Goal: Navigation & Orientation: Find specific page/section

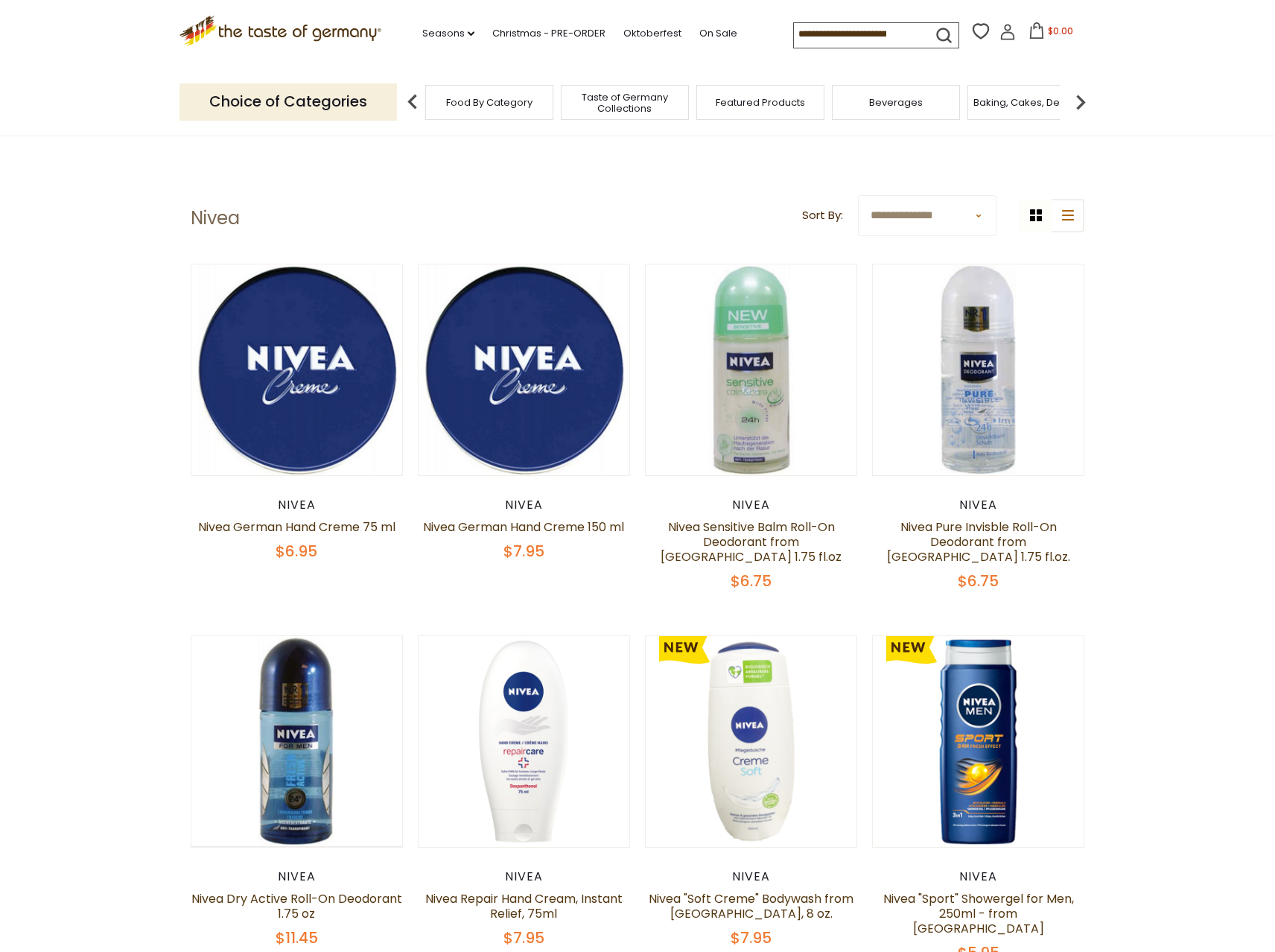
click at [321, 26] on icon ".st0{fill:#EDD300;} .st1{fill:#D33E21;}" at bounding box center [281, 31] width 202 height 31
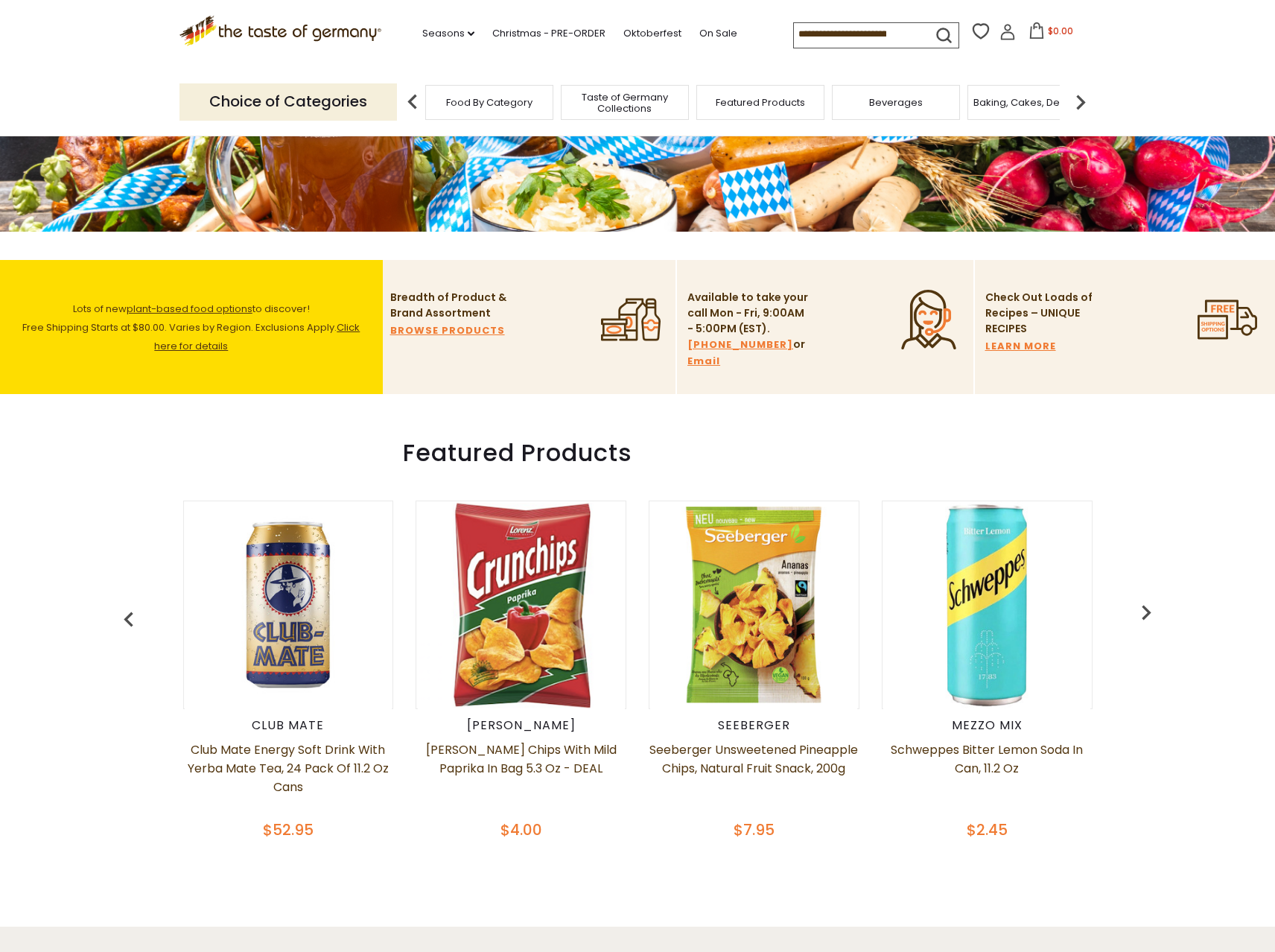
scroll to position [372, 0]
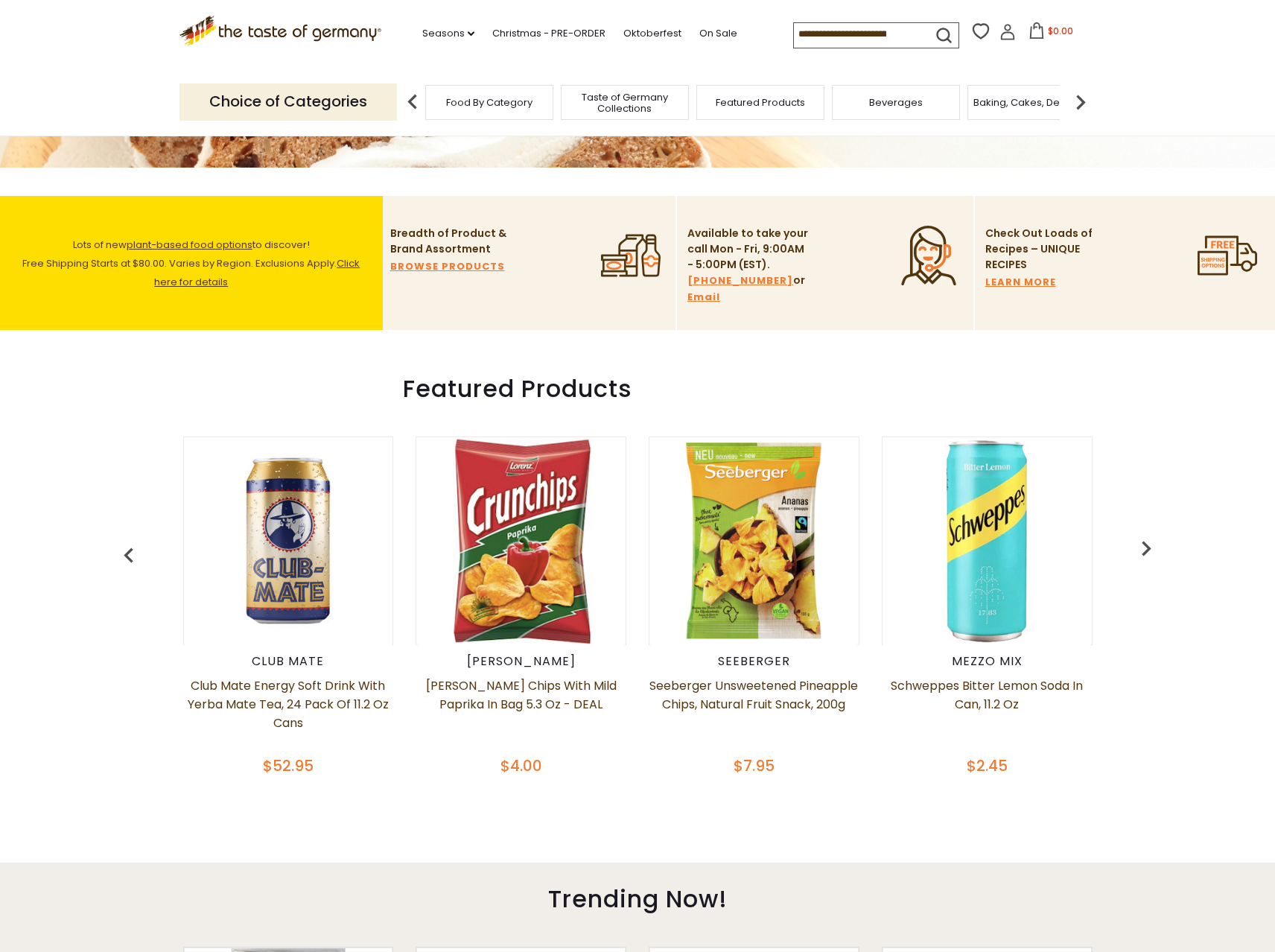
click at [531, 56] on div ".st0{fill:#EDD300;} .st1{fill:#D33E21;} .st0{fill:#EDD300;} .st1{fill:#D33E21;}…" at bounding box center [638, 34] width 916 height 69
drag, startPoint x: 615, startPoint y: 465, endPoint x: 606, endPoint y: 459, distance: 10.8
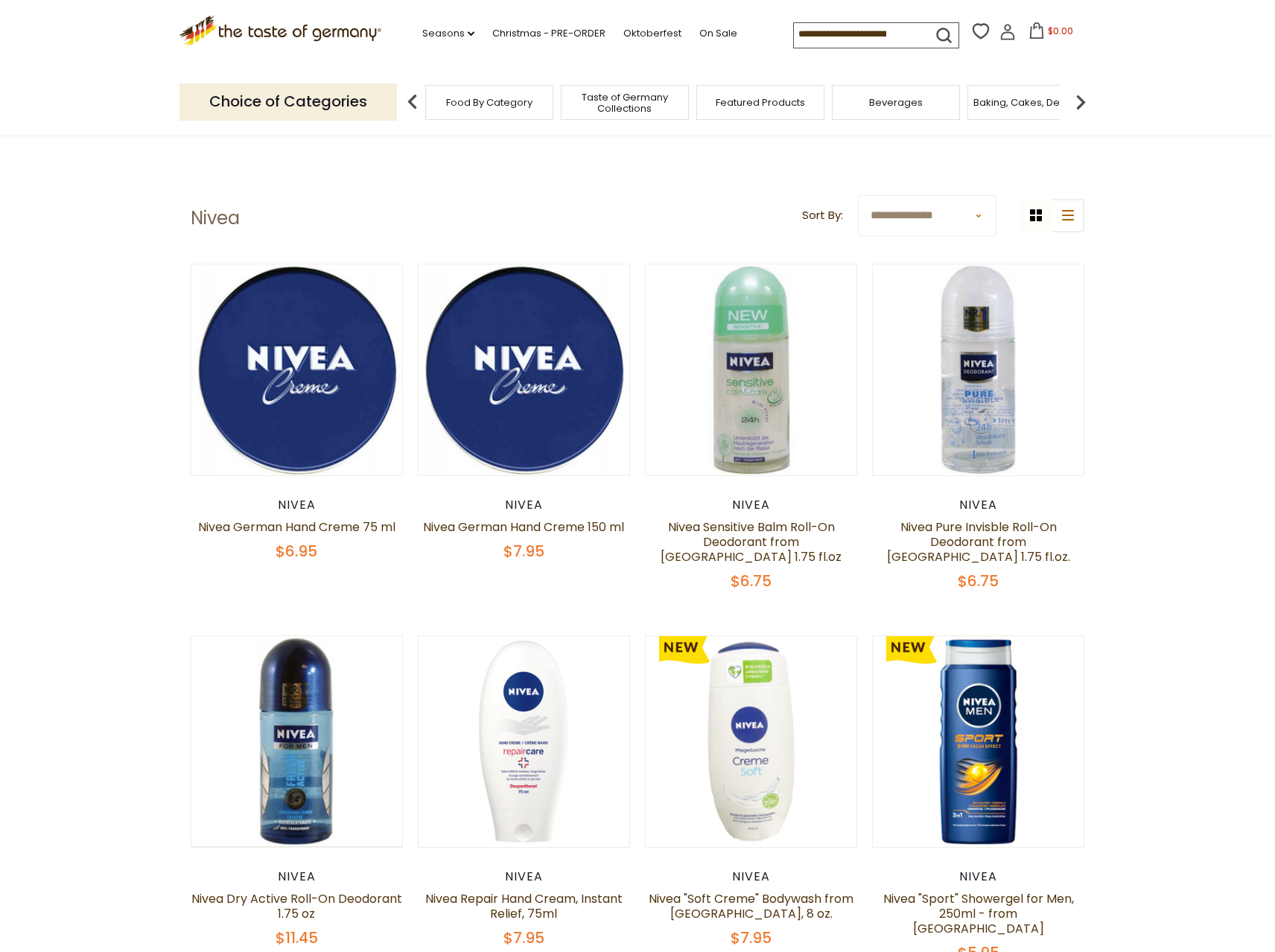
click at [723, 106] on span "Featured Products" at bounding box center [760, 102] width 89 height 11
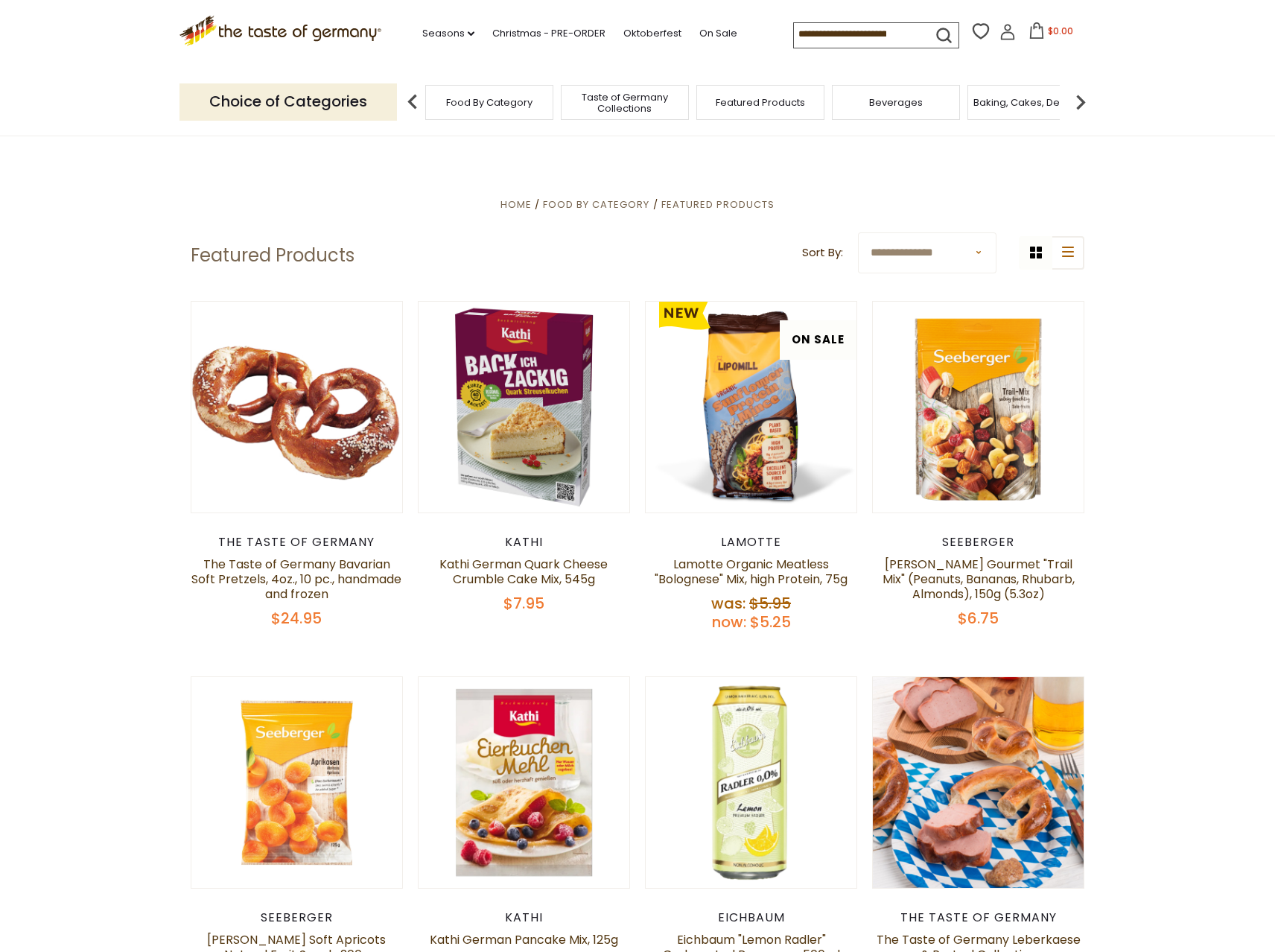
click at [1020, 98] on span "Baking, Cakes, Desserts" at bounding box center [1031, 102] width 115 height 11
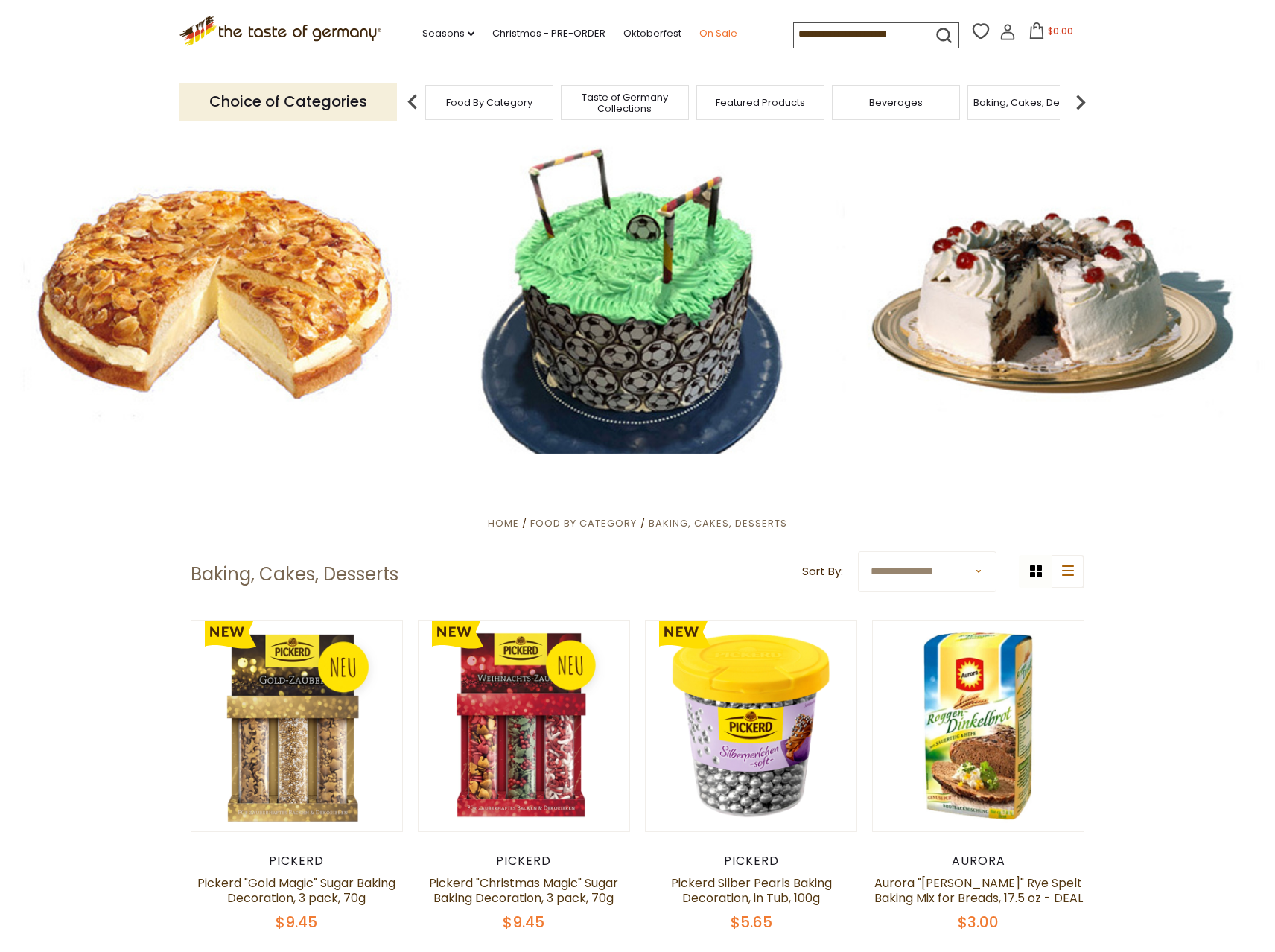
click at [720, 34] on link "On Sale" at bounding box center [718, 33] width 38 height 16
